Goal: Task Accomplishment & Management: Manage account settings

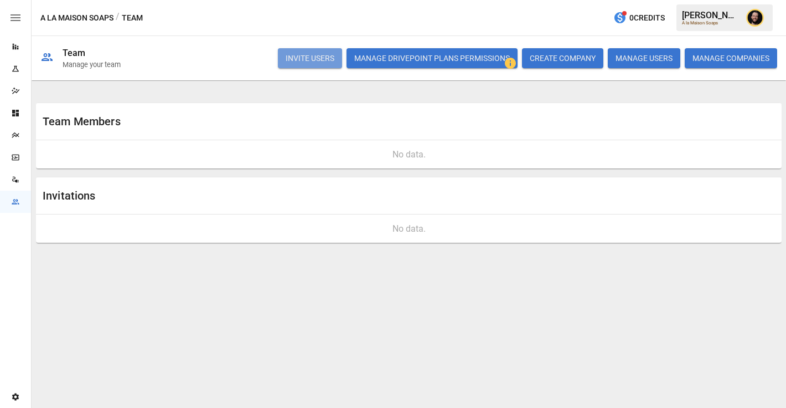
click at [306, 59] on button "INVITE USERS" at bounding box center [310, 58] width 64 height 20
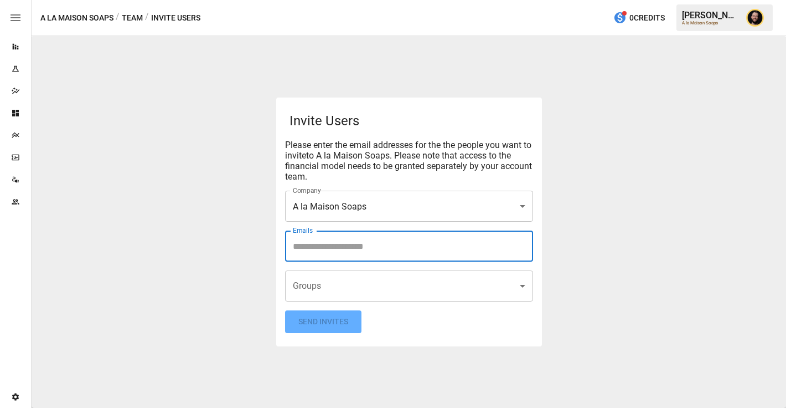
click at [306, 243] on input "Emails" at bounding box center [409, 245] width 238 height 21
click at [308, 0] on body "**********" at bounding box center [393, 0] width 786 height 0
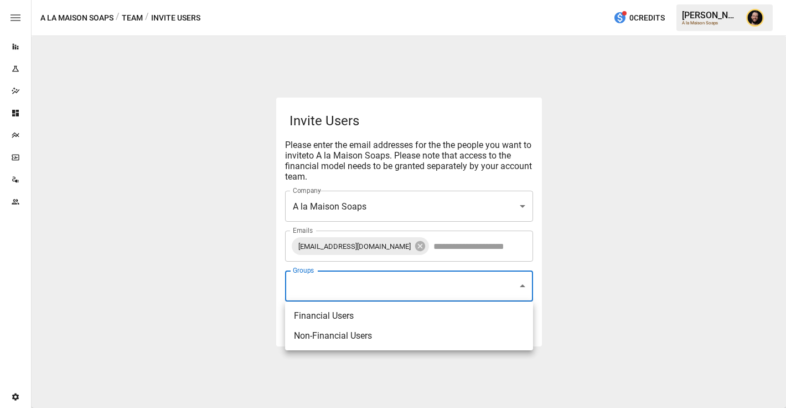
click at [308, 315] on li "Financial Users" at bounding box center [409, 316] width 248 height 20
type input "**********"
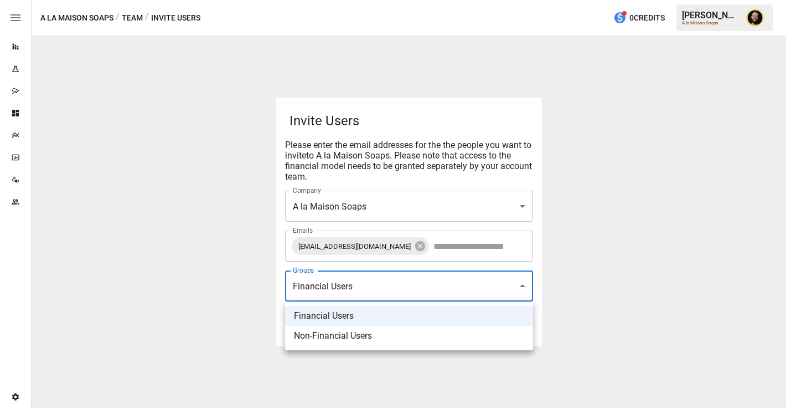
click at [175, 277] on div at bounding box center [393, 204] width 786 height 408
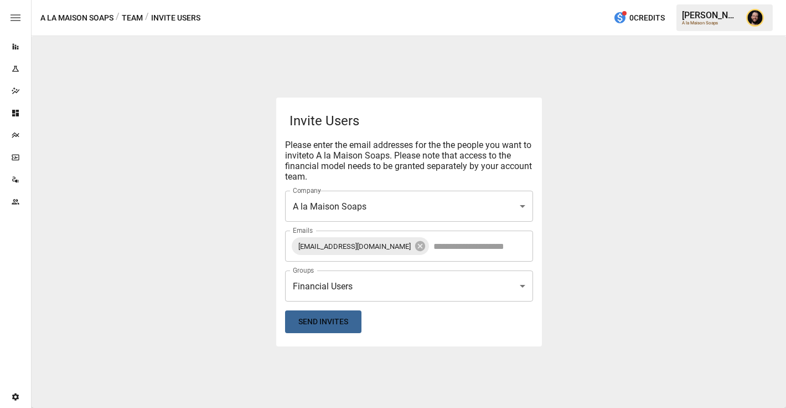
click at [320, 318] on button "Send Invites" at bounding box center [323, 321] width 76 height 23
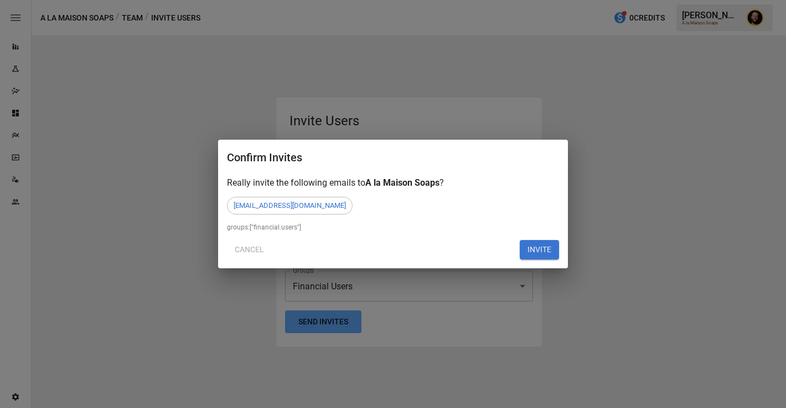
click at [536, 248] on button "INVITE" at bounding box center [539, 250] width 39 height 20
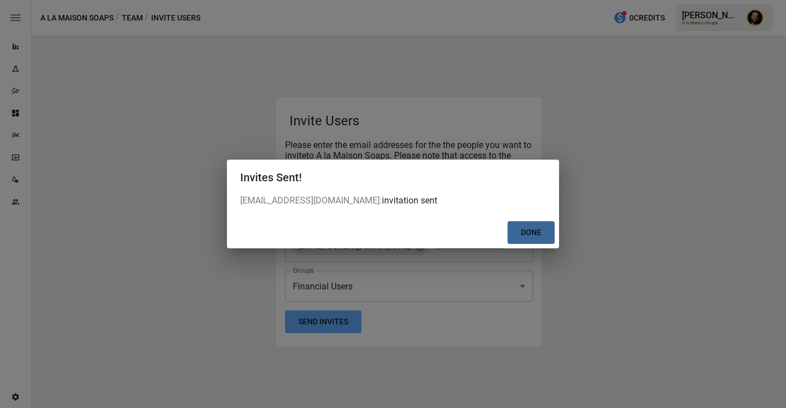
click at [542, 231] on button "Done" at bounding box center [531, 232] width 47 height 23
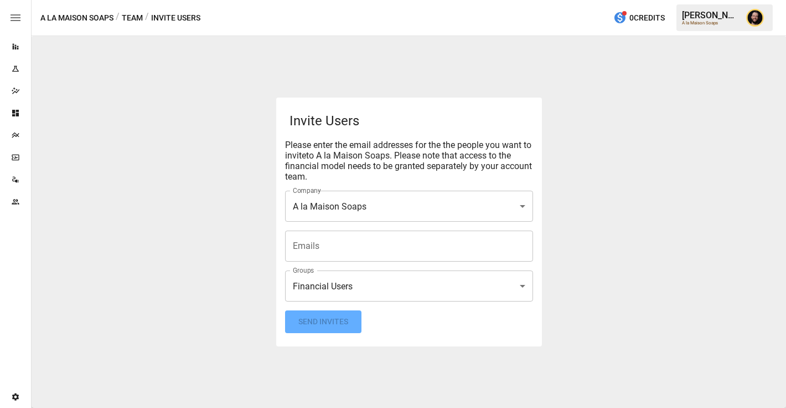
click at [13, 198] on icon "Team" at bounding box center [15, 201] width 9 height 9
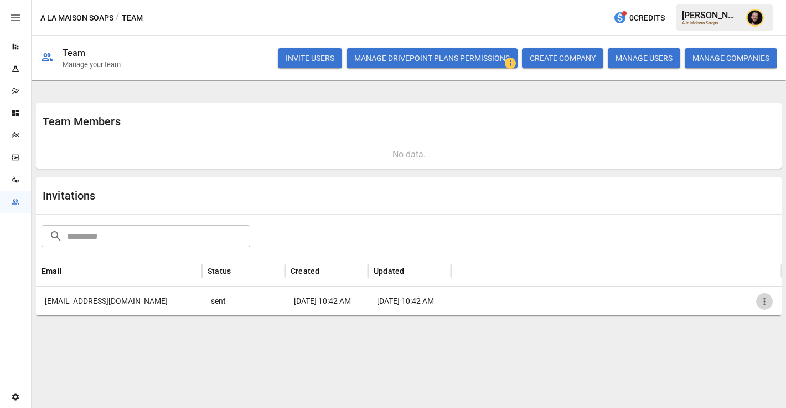
click at [764, 302] on icon "button" at bounding box center [764, 301] width 11 height 11
click at [712, 324] on li "Copy Invitation Link" at bounding box center [725, 327] width 95 height 20
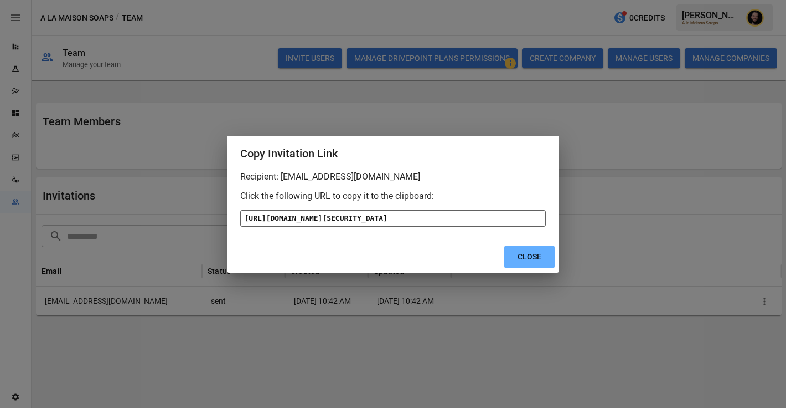
click at [447, 226] on div "[URL][DOMAIN_NAME][SECURITY_DATA]" at bounding box center [393, 218] width 306 height 17
click at [534, 268] on button "Close" at bounding box center [529, 256] width 50 height 23
